Goal: Navigation & Orientation: Find specific page/section

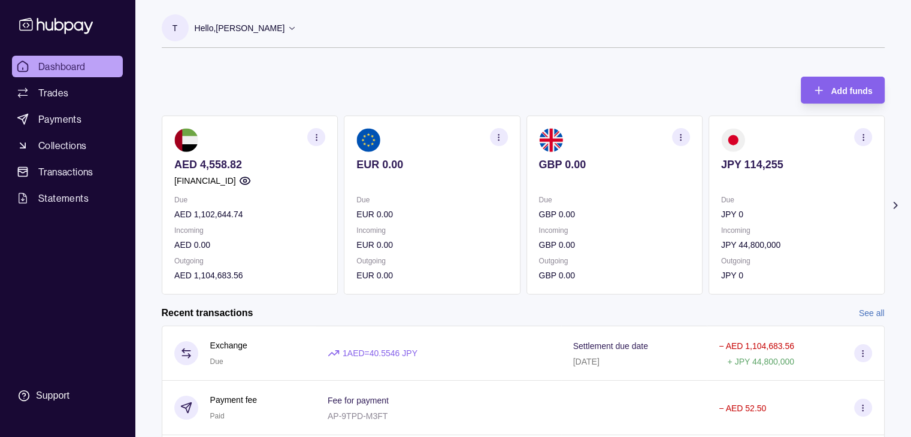
click at [448, 227] on p "Incoming" at bounding box center [431, 230] width 151 height 13
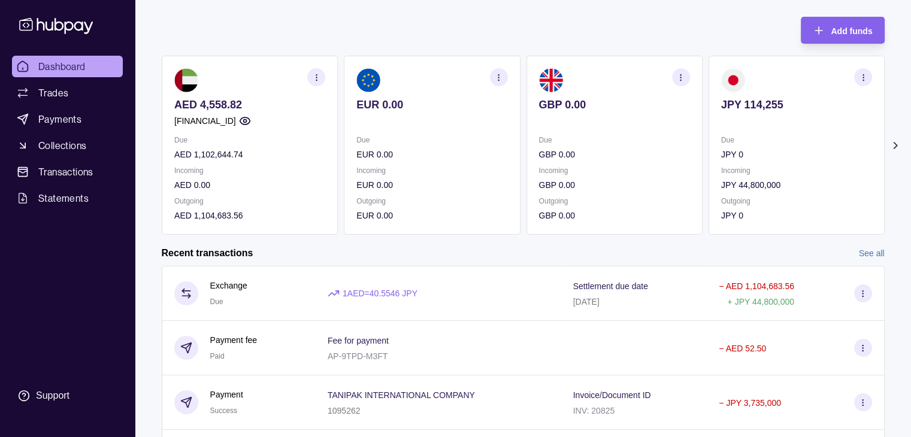
scroll to position [60, 0]
click at [425, 195] on p "Outgoing" at bounding box center [431, 201] width 151 height 13
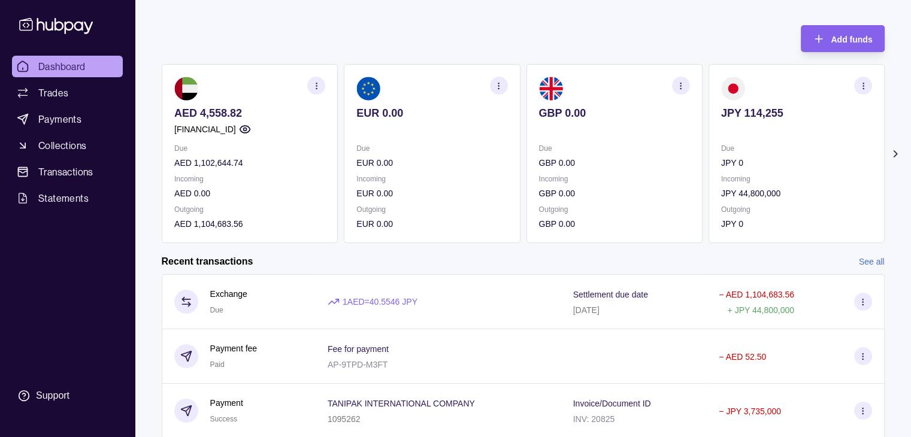
scroll to position [0, 0]
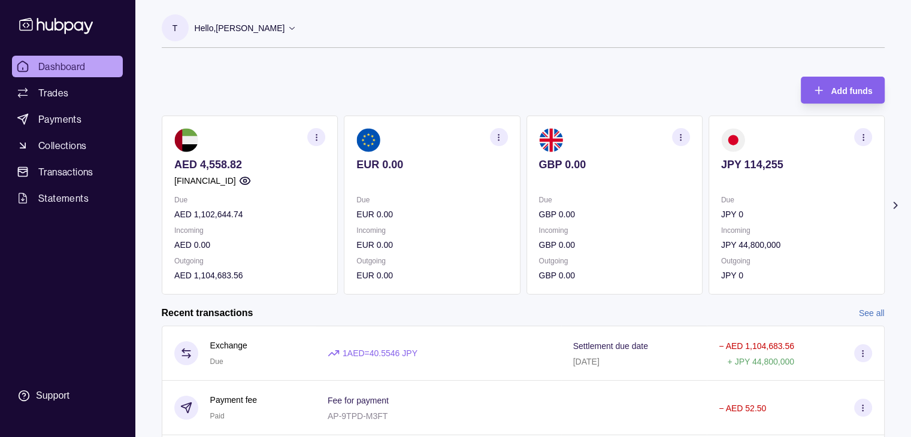
click at [63, 63] on span "Dashboard" at bounding box center [61, 66] width 47 height 14
click at [59, 114] on span "Payments" at bounding box center [59, 119] width 43 height 14
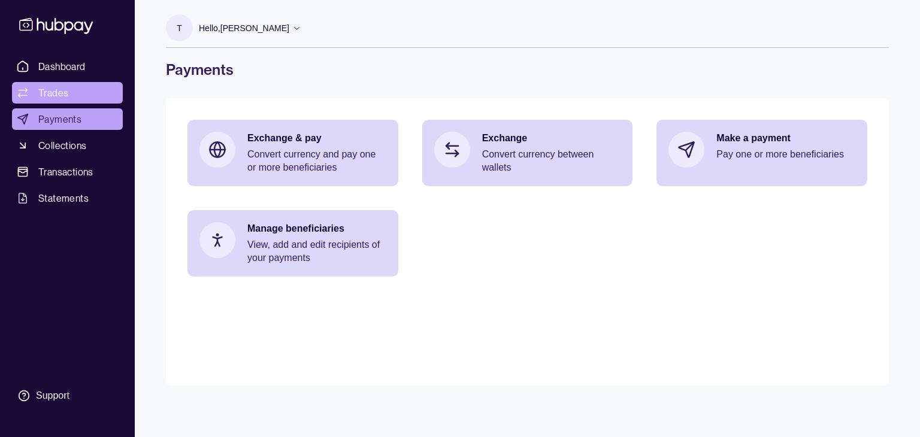
click at [55, 92] on span "Trades" at bounding box center [53, 93] width 30 height 14
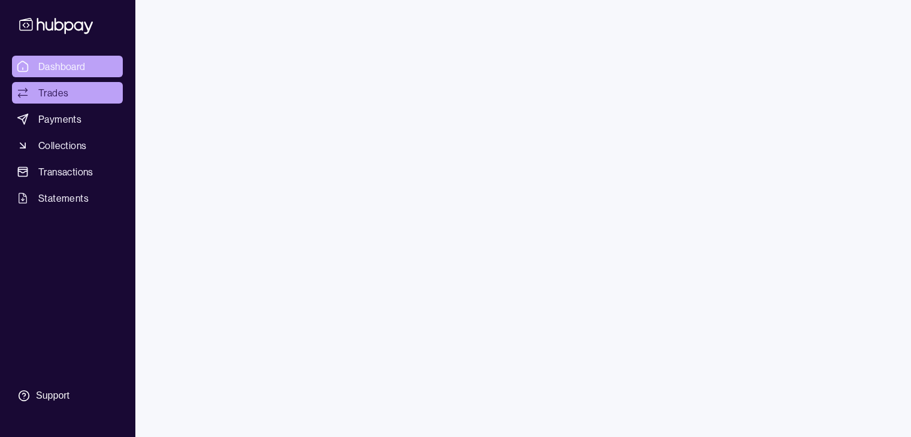
click at [53, 67] on span "Dashboard" at bounding box center [61, 66] width 47 height 14
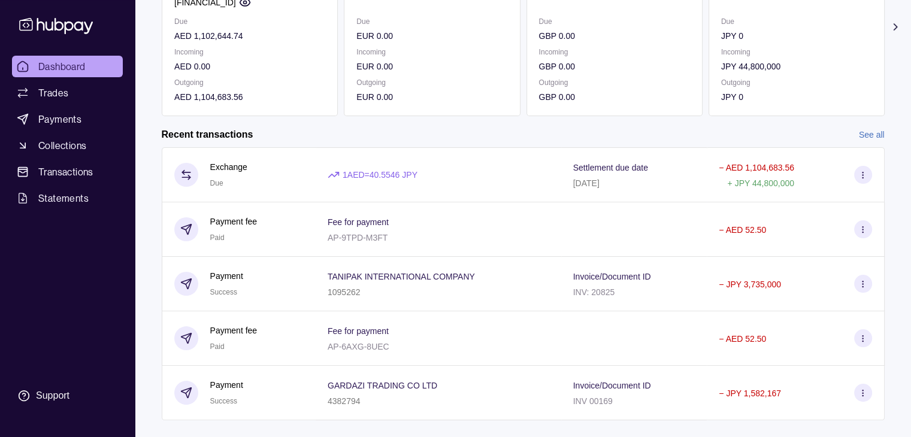
scroll to position [202, 0]
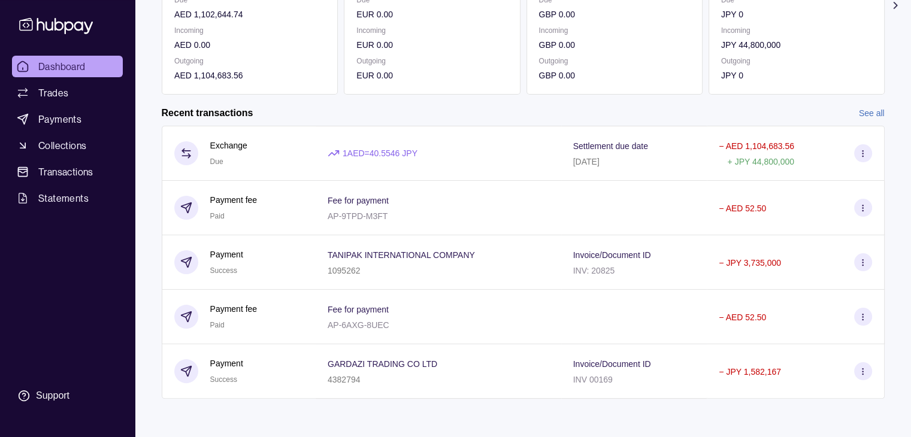
click at [863, 114] on link "See all" at bounding box center [872, 113] width 26 height 13
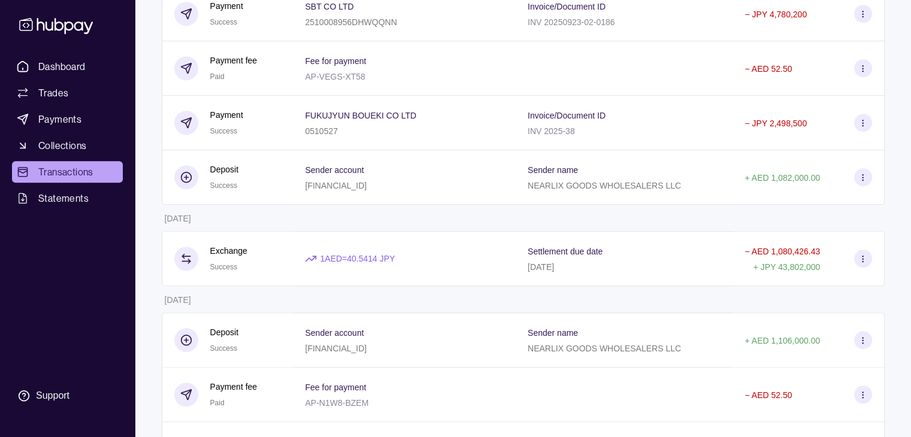
scroll to position [839, 0]
